Goal: Share content: Share content

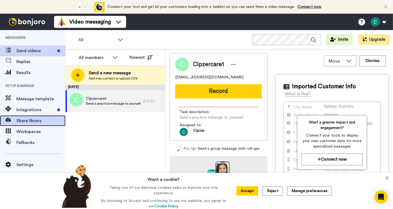
click at [28, 120] on span "Share library" at bounding box center [40, 120] width 49 height 7
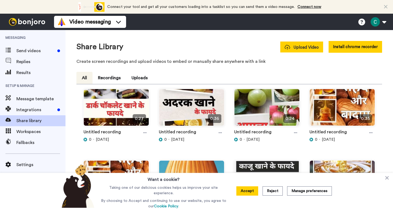
click at [290, 49] on span "Upload Video" at bounding box center [302, 48] width 34 height 6
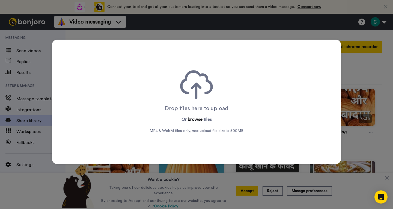
click at [194, 117] on button "browse" at bounding box center [195, 119] width 15 height 7
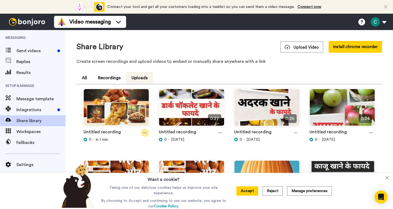
click at [144, 133] on icon at bounding box center [144, 133] width 3 height 4
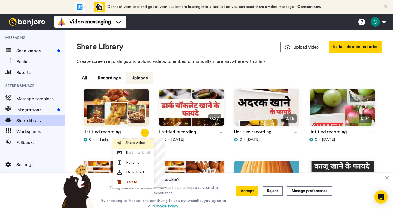
click at [135, 145] on span "Share video" at bounding box center [135, 142] width 20 height 5
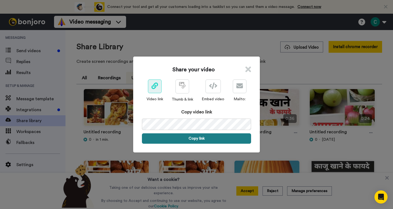
click at [188, 135] on button "Copy link" at bounding box center [196, 138] width 109 height 10
